Goal: Information Seeking & Learning: Learn about a topic

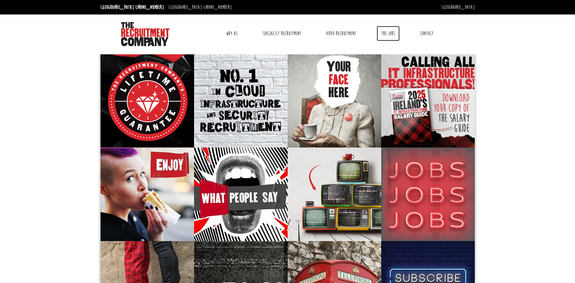
click at [388, 33] on link "The Jobs" at bounding box center [388, 33] width 23 height 15
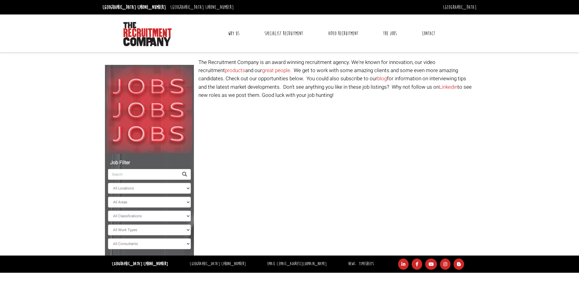
select select "Ireland"
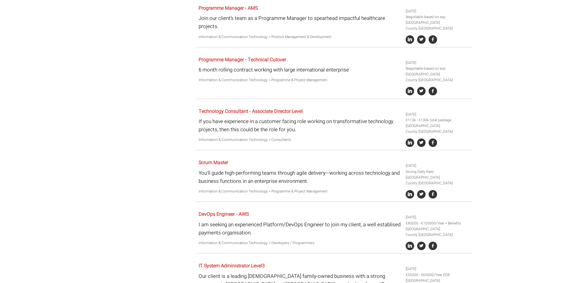
scroll to position [375, 0]
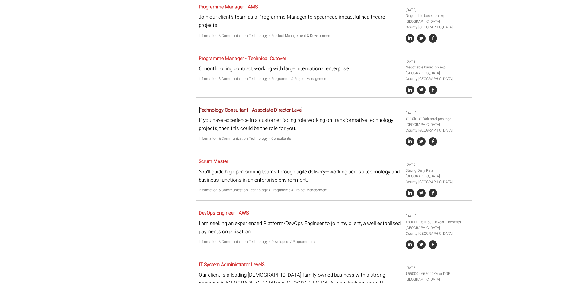
click at [259, 109] on link "Technology Consultant - Associate Director Level" at bounding box center [251, 110] width 104 height 7
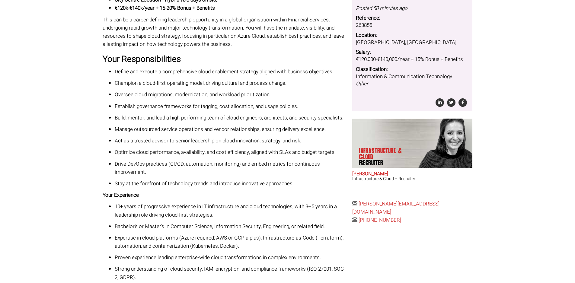
scroll to position [136, 0]
